Goal: Register for event/course

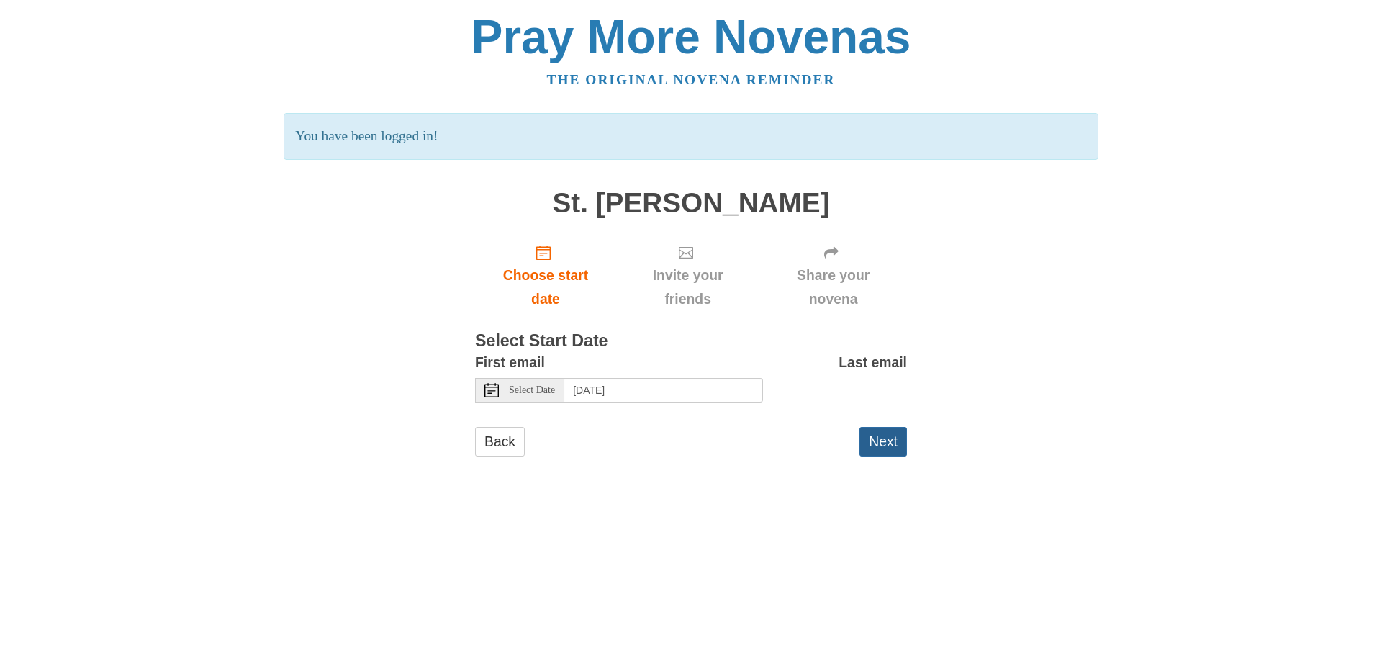
click at [891, 443] on button "Next" at bounding box center [884, 442] width 48 height 30
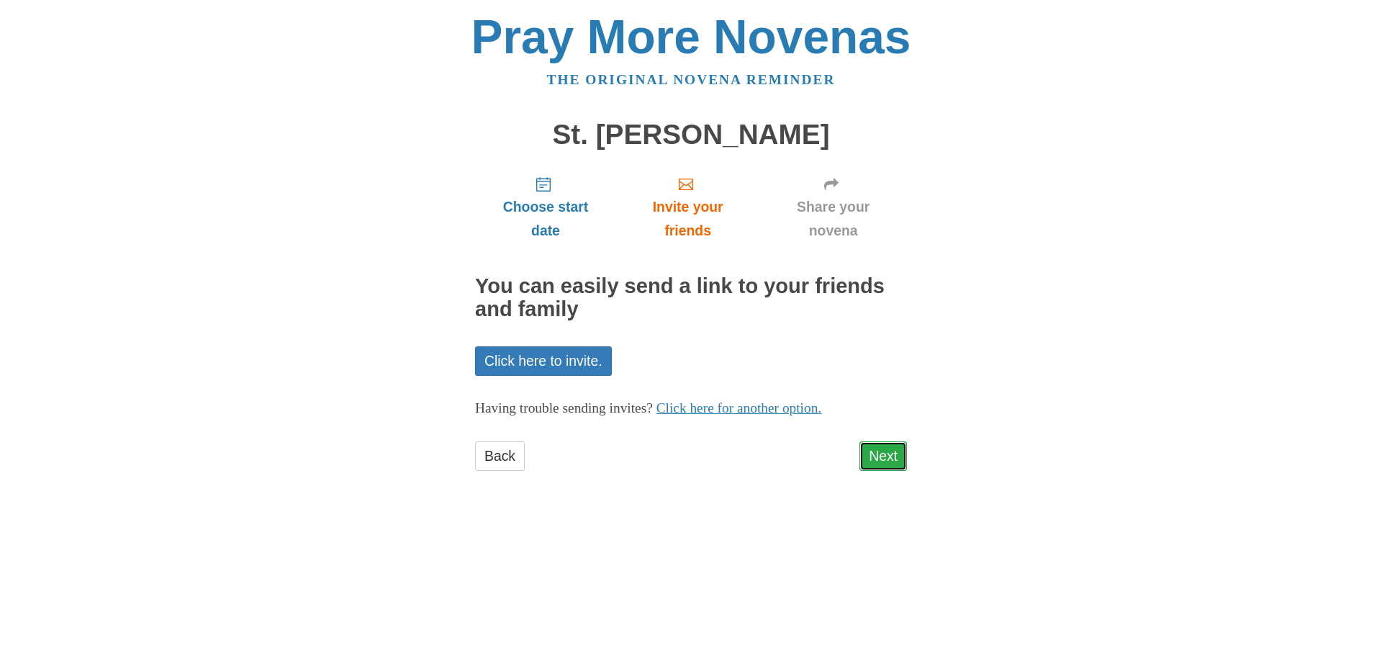
click at [878, 459] on link "Next" at bounding box center [884, 456] width 48 height 30
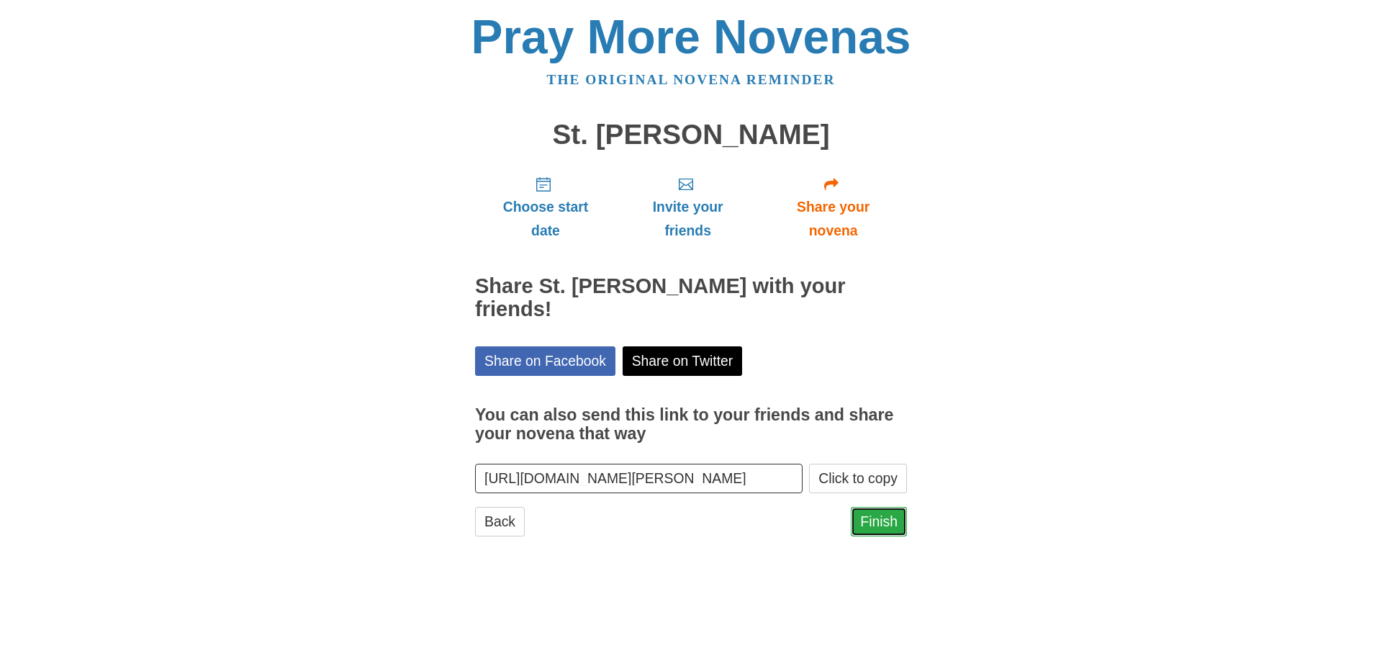
click at [880, 507] on link "Finish" at bounding box center [879, 522] width 56 height 30
